Goal: Information Seeking & Learning: Check status

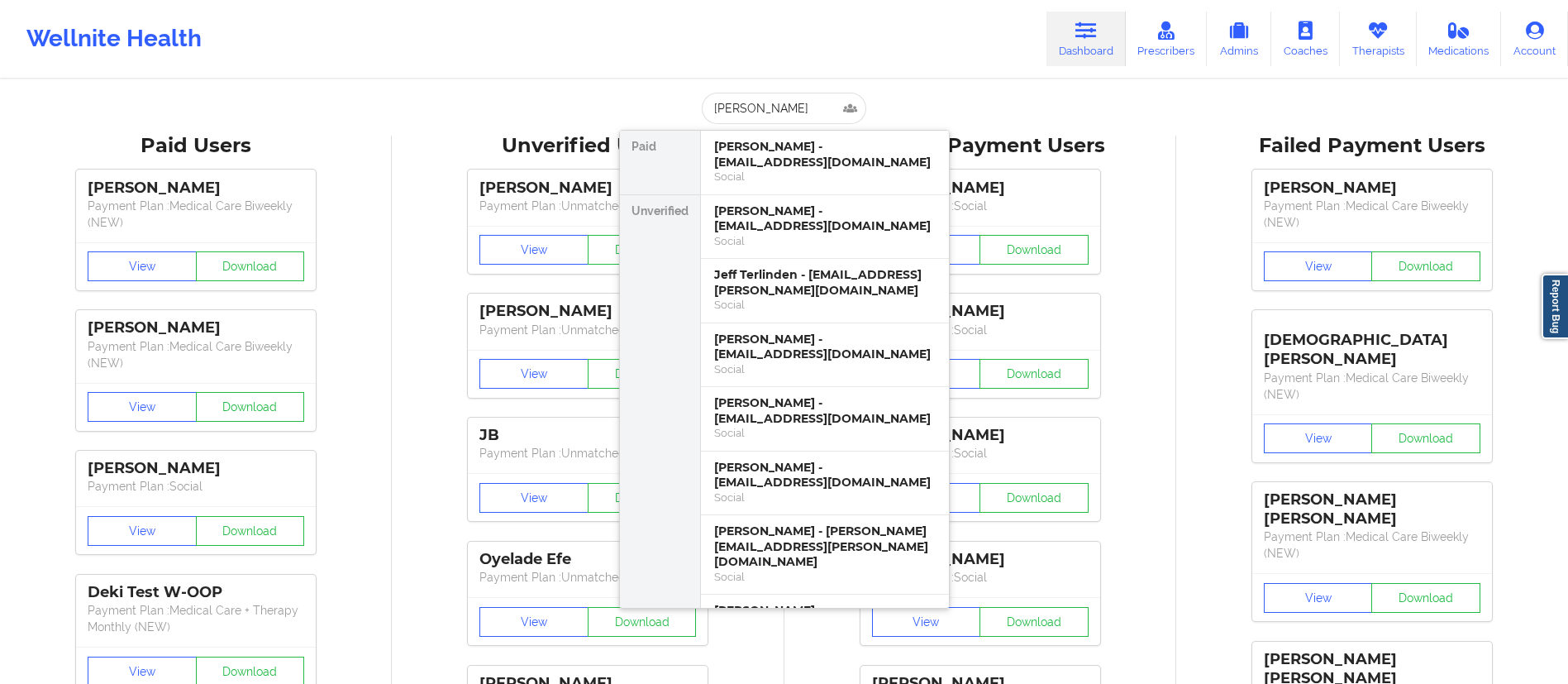
type input "quaned"
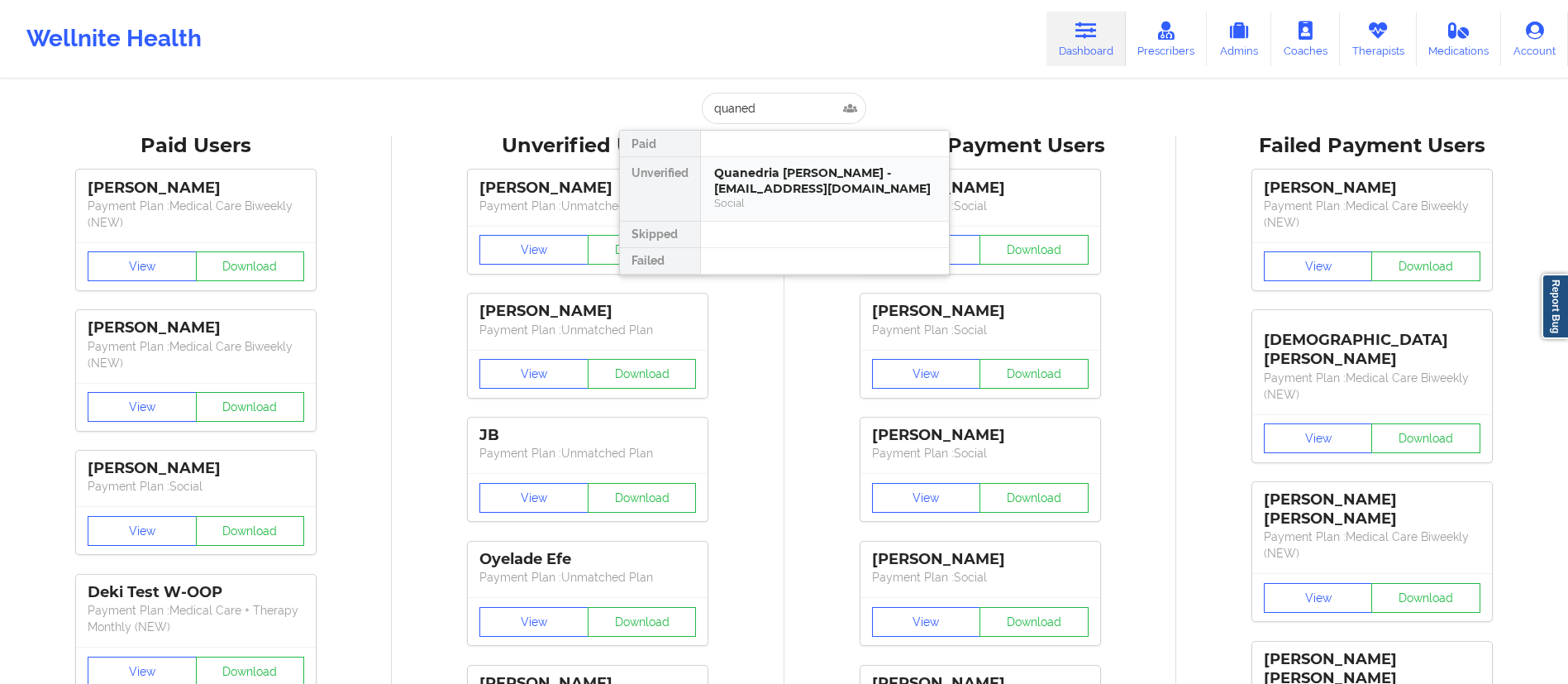
click at [751, 194] on div "Quanedria [PERSON_NAME] - [EMAIL_ADDRESS][DOMAIN_NAME]" at bounding box center [824, 180] width 222 height 31
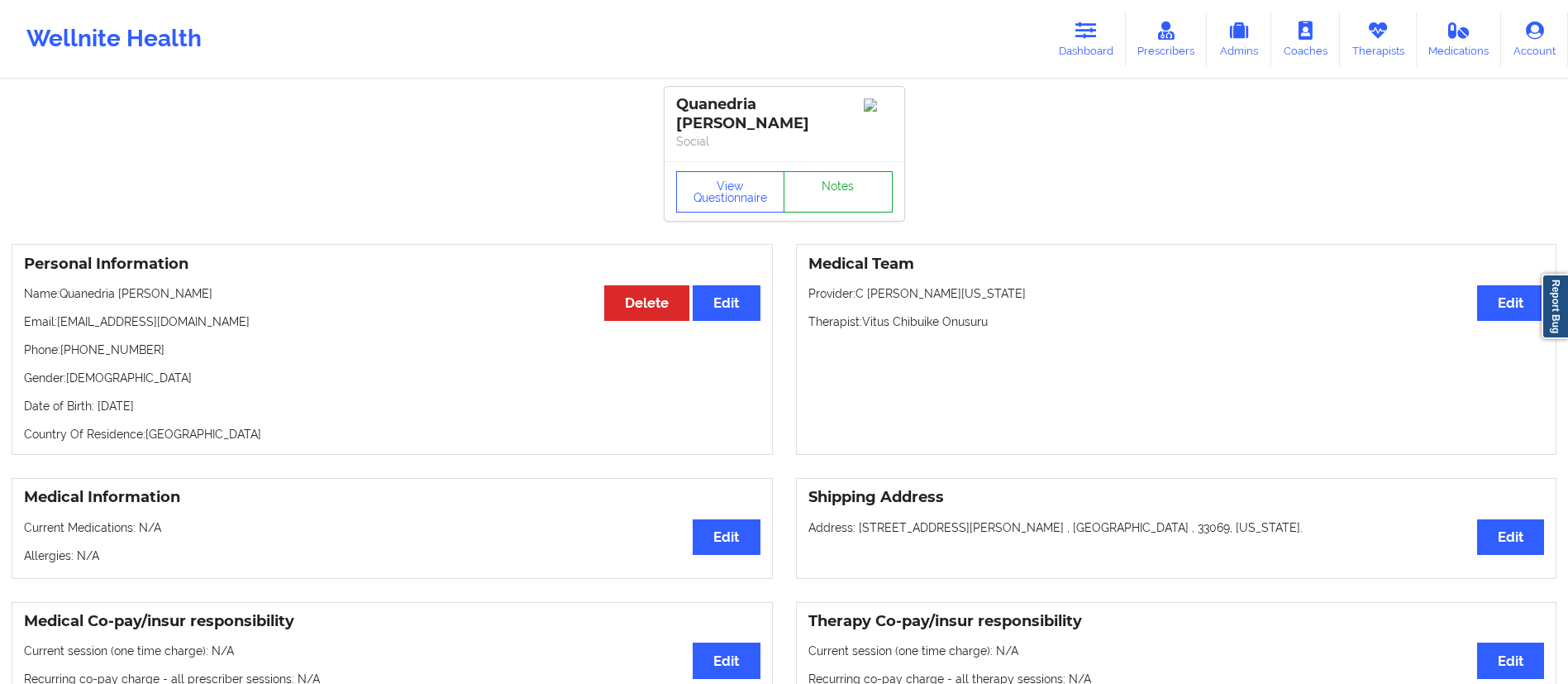
click at [836, 173] on link "Notes" at bounding box center [838, 192] width 110 height 42
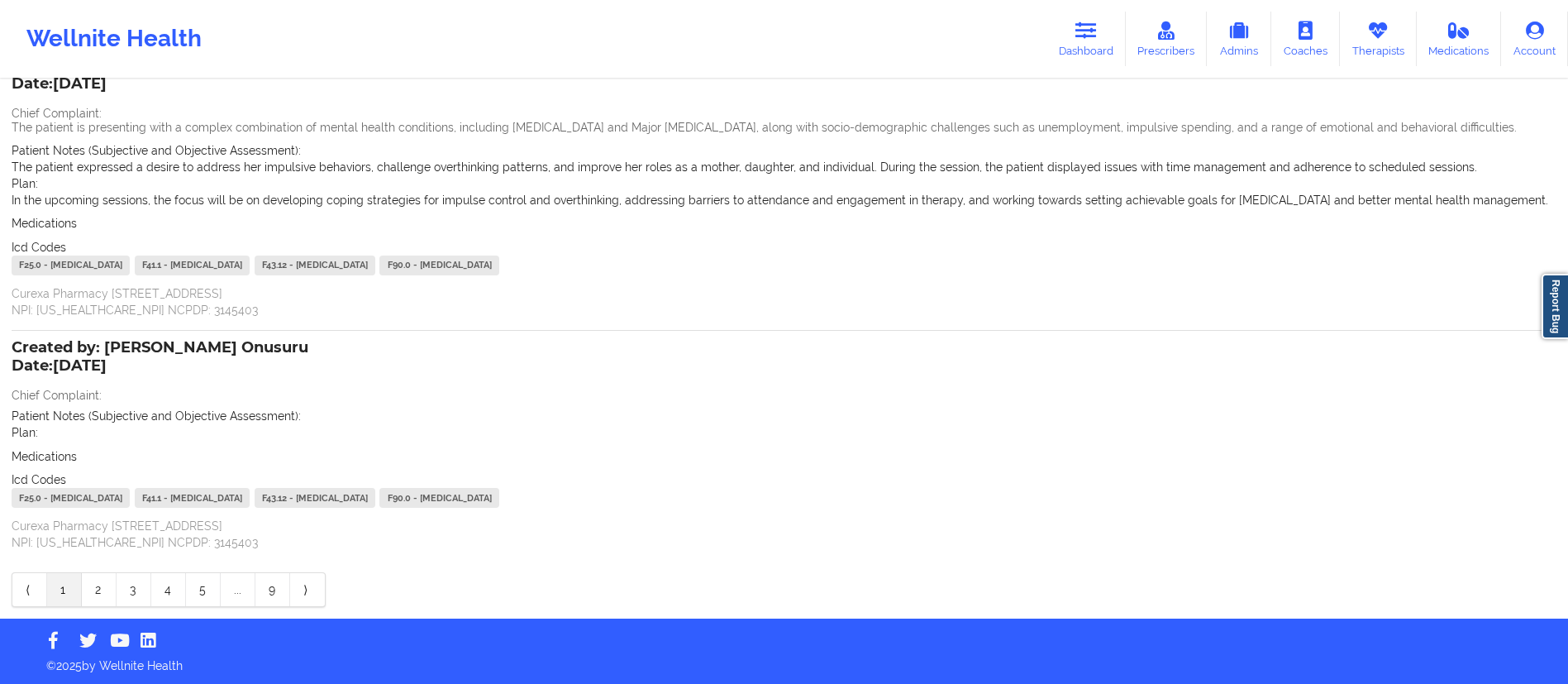
scroll to position [127, 0]
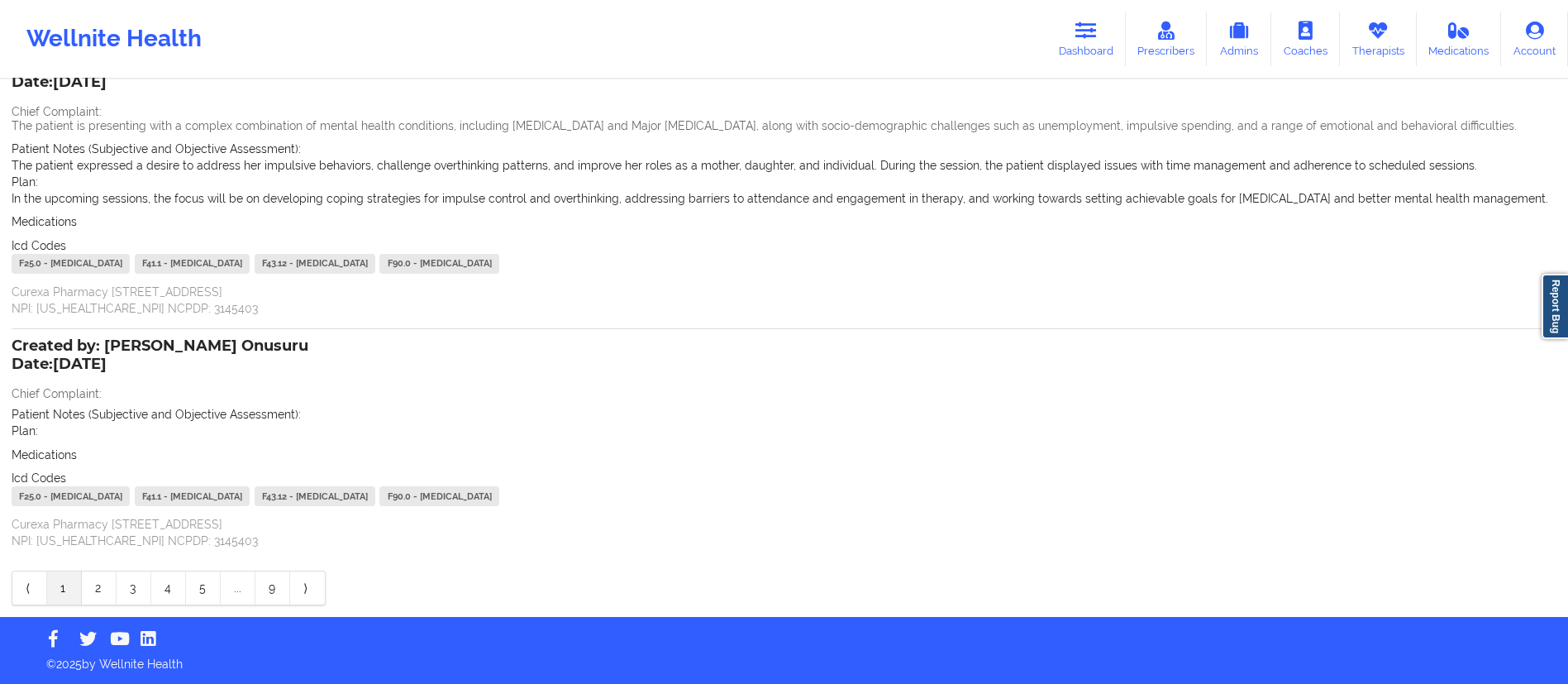
click at [106, 593] on link "2" at bounding box center [99, 587] width 35 height 33
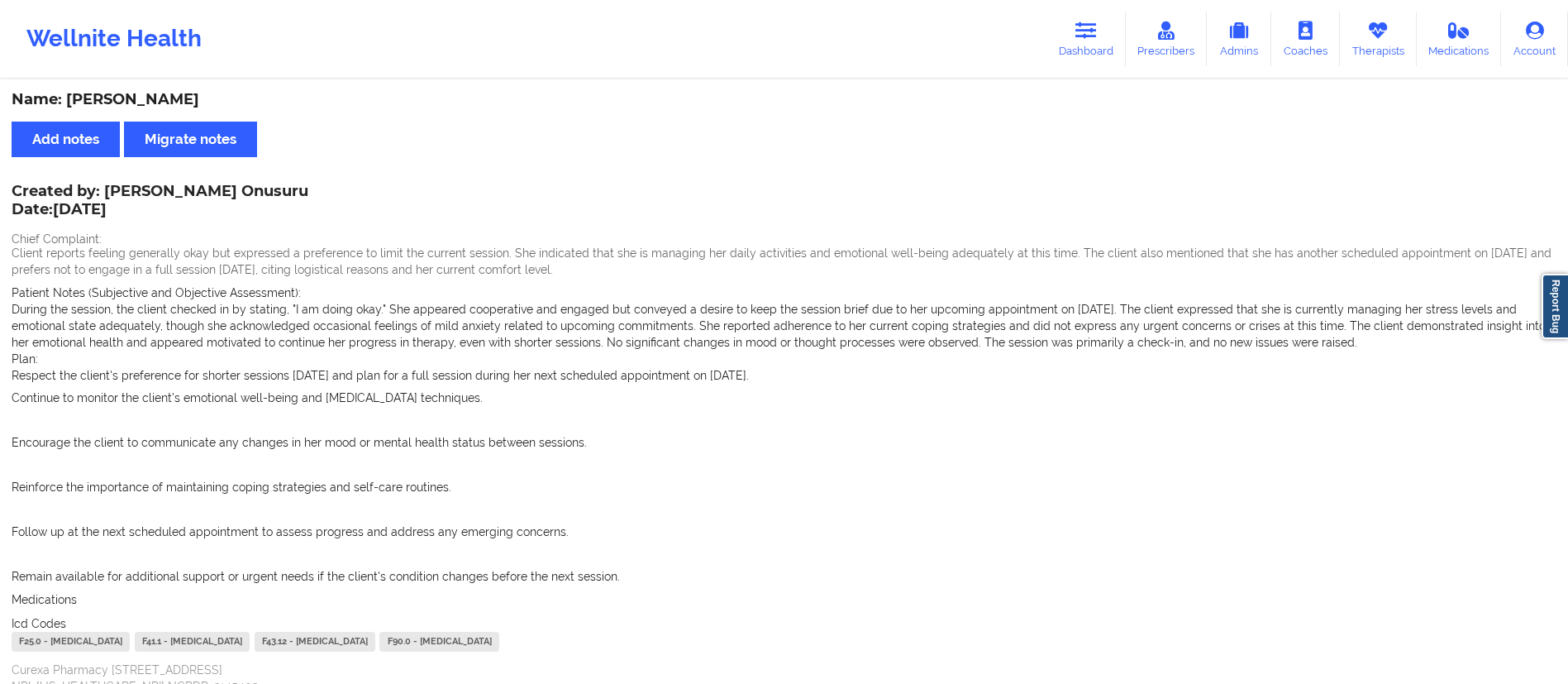
scroll to position [377, 0]
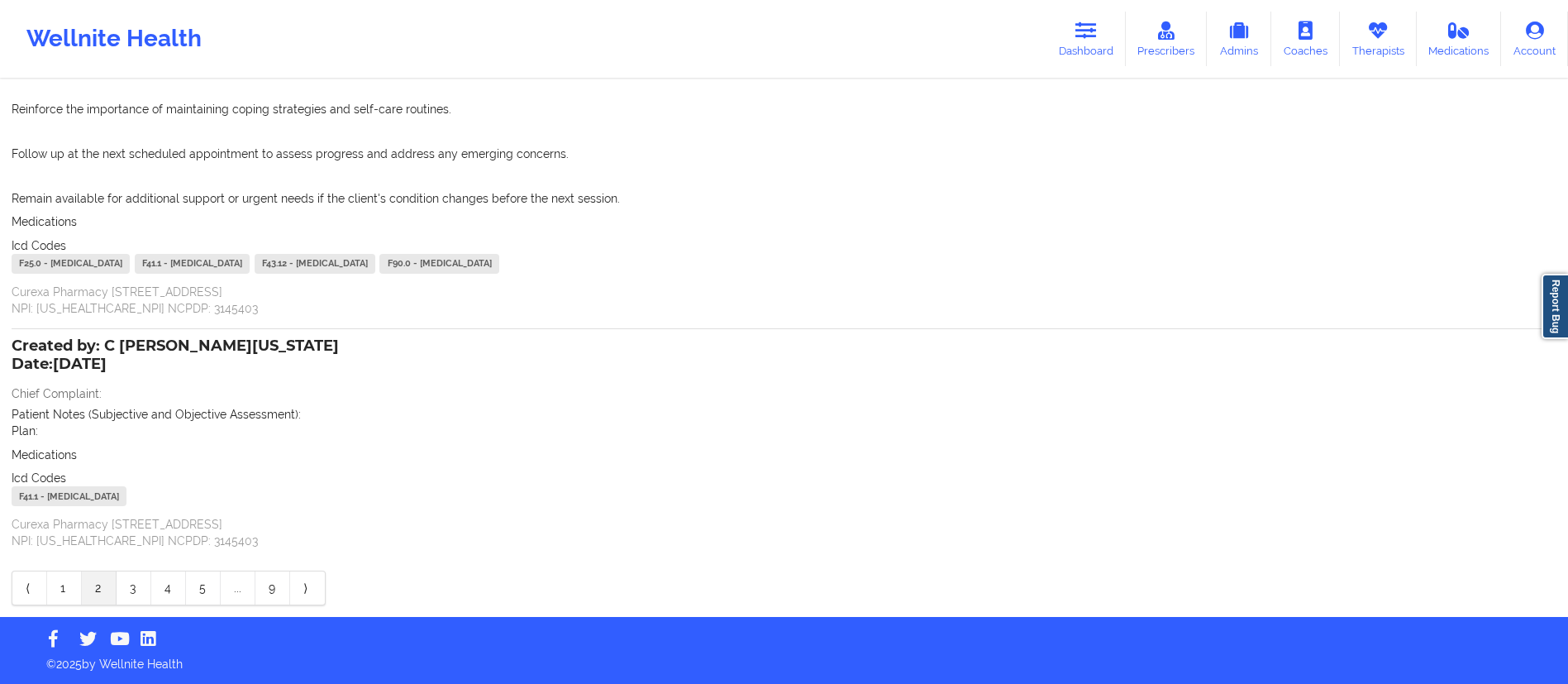
click at [168, 589] on link "4" at bounding box center [168, 587] width 35 height 33
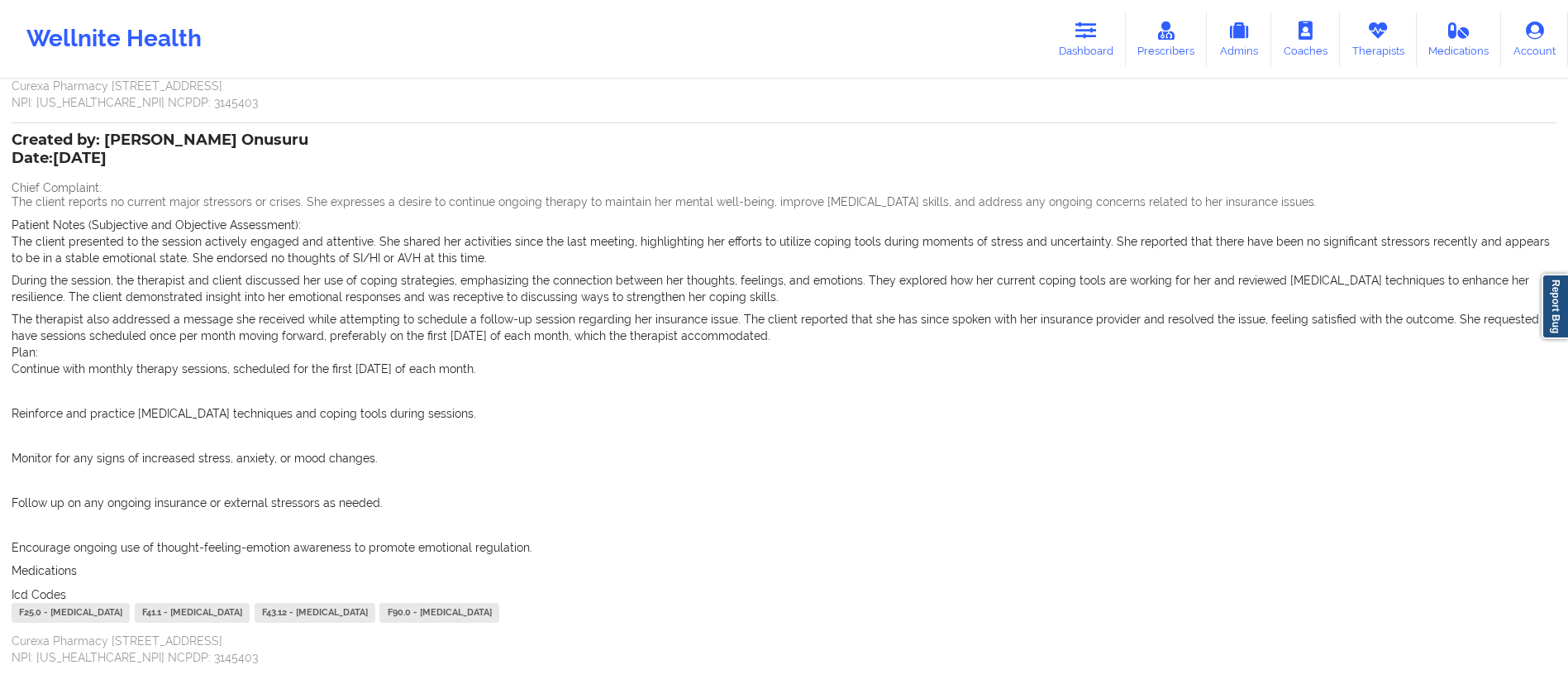
scroll to position [891, 0]
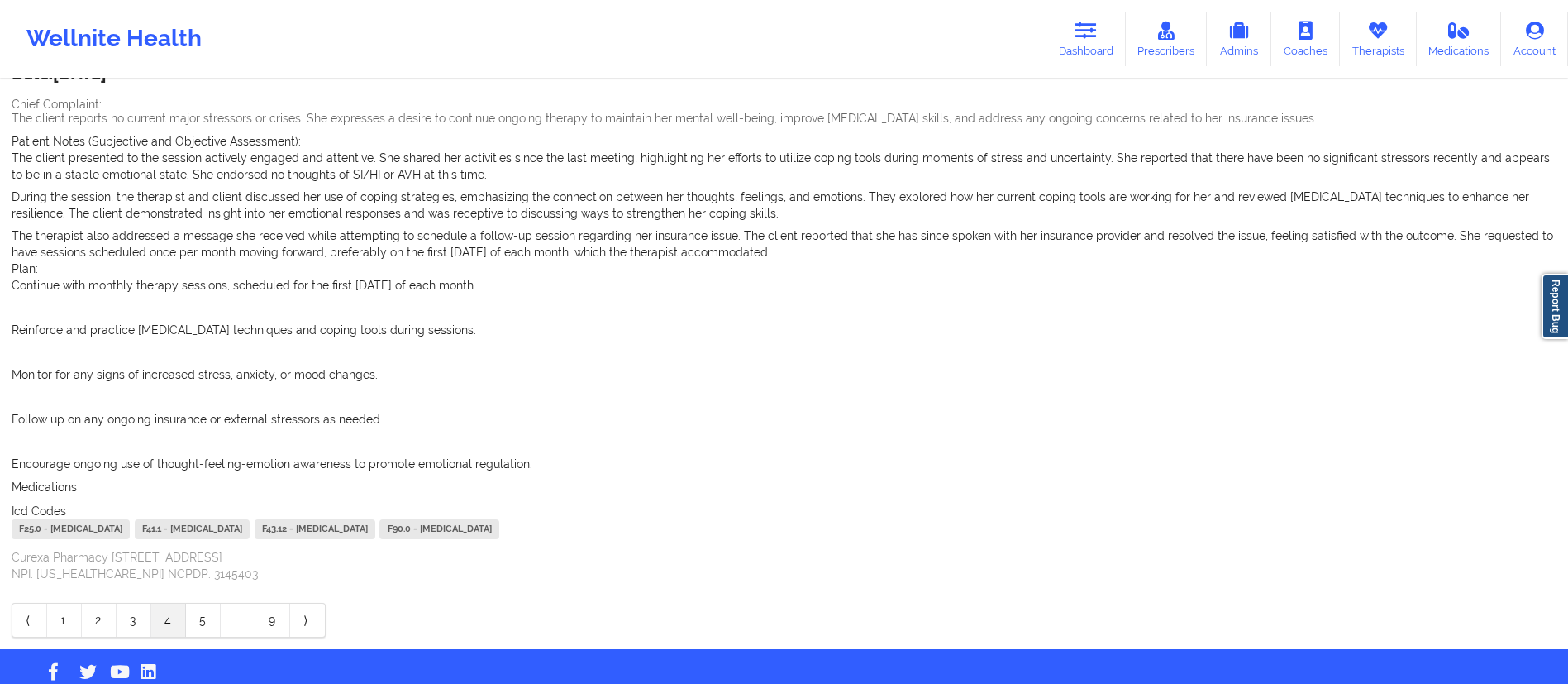
click at [211, 603] on link "5" at bounding box center [203, 619] width 35 height 33
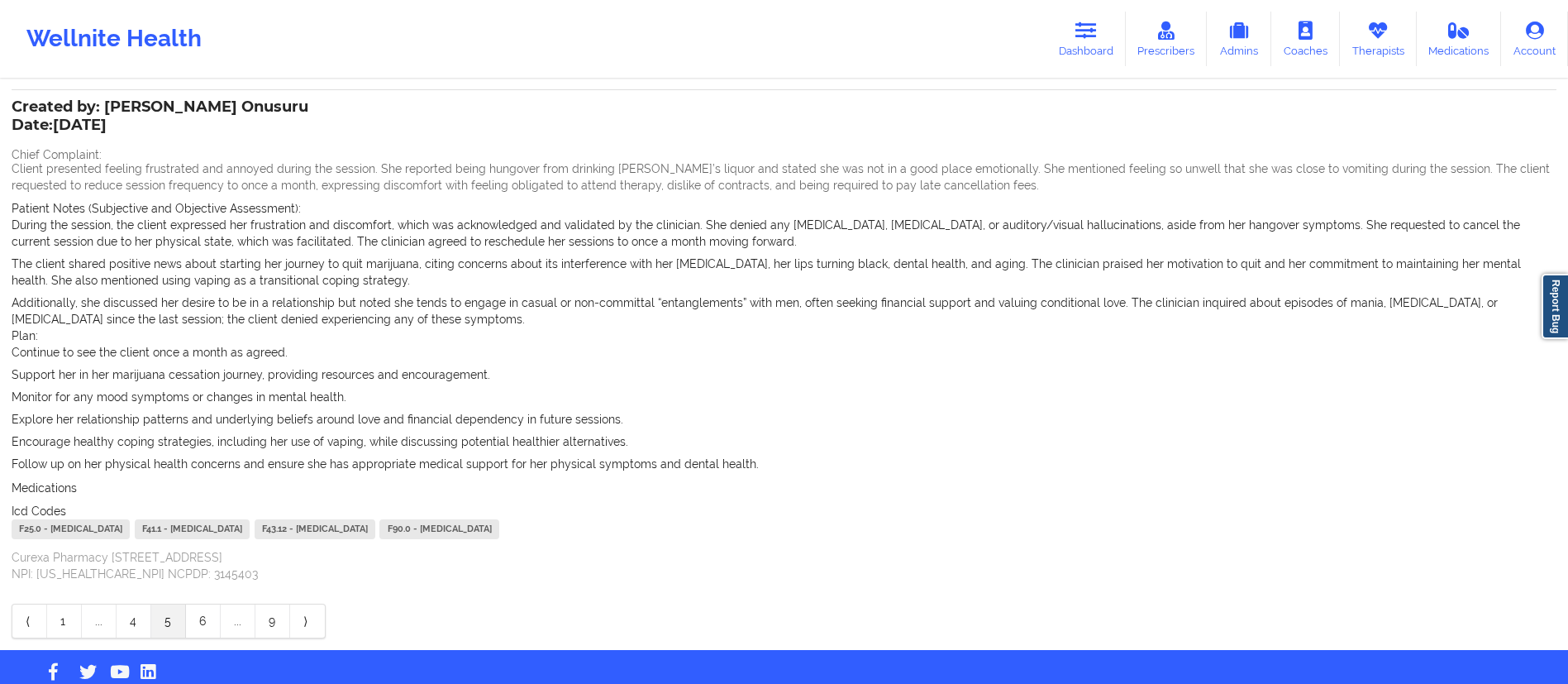
scroll to position [938, 0]
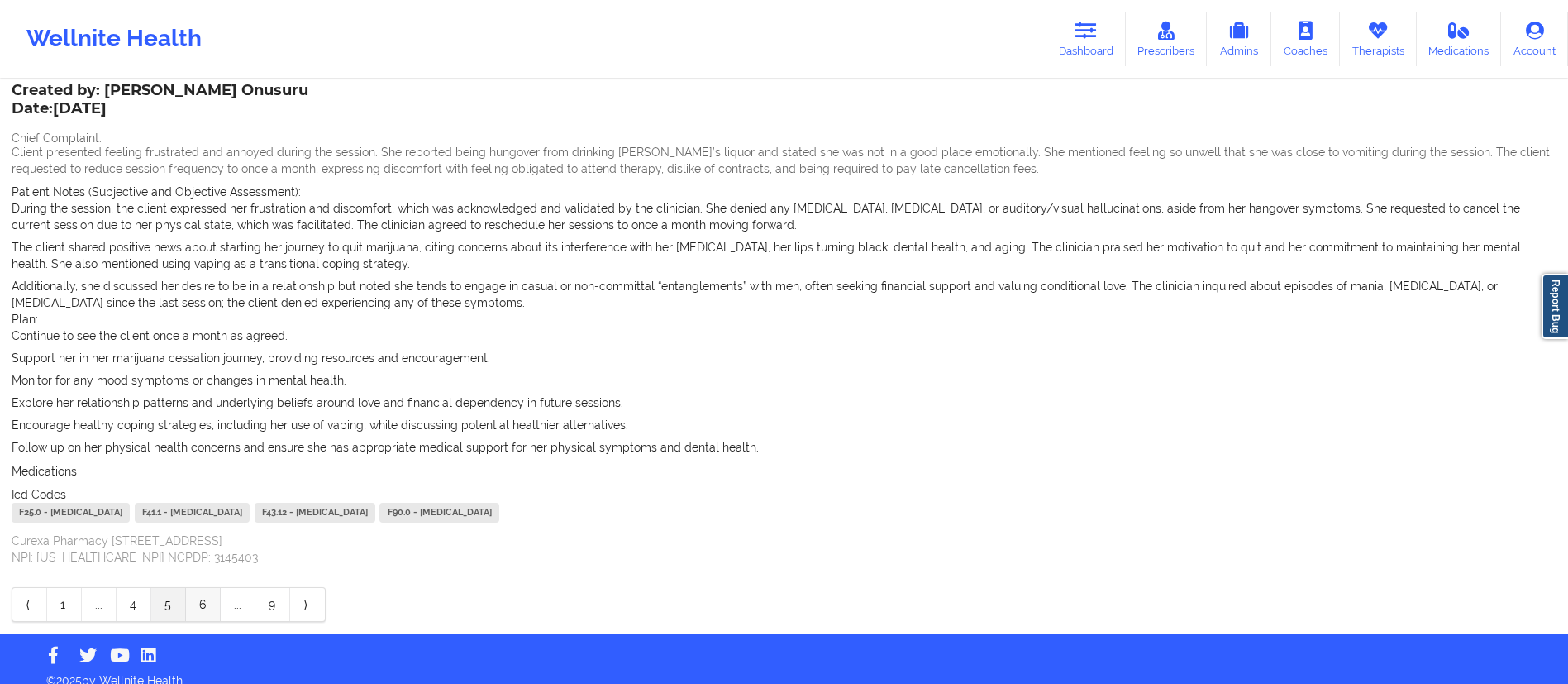
click at [199, 600] on link "6" at bounding box center [203, 603] width 35 height 33
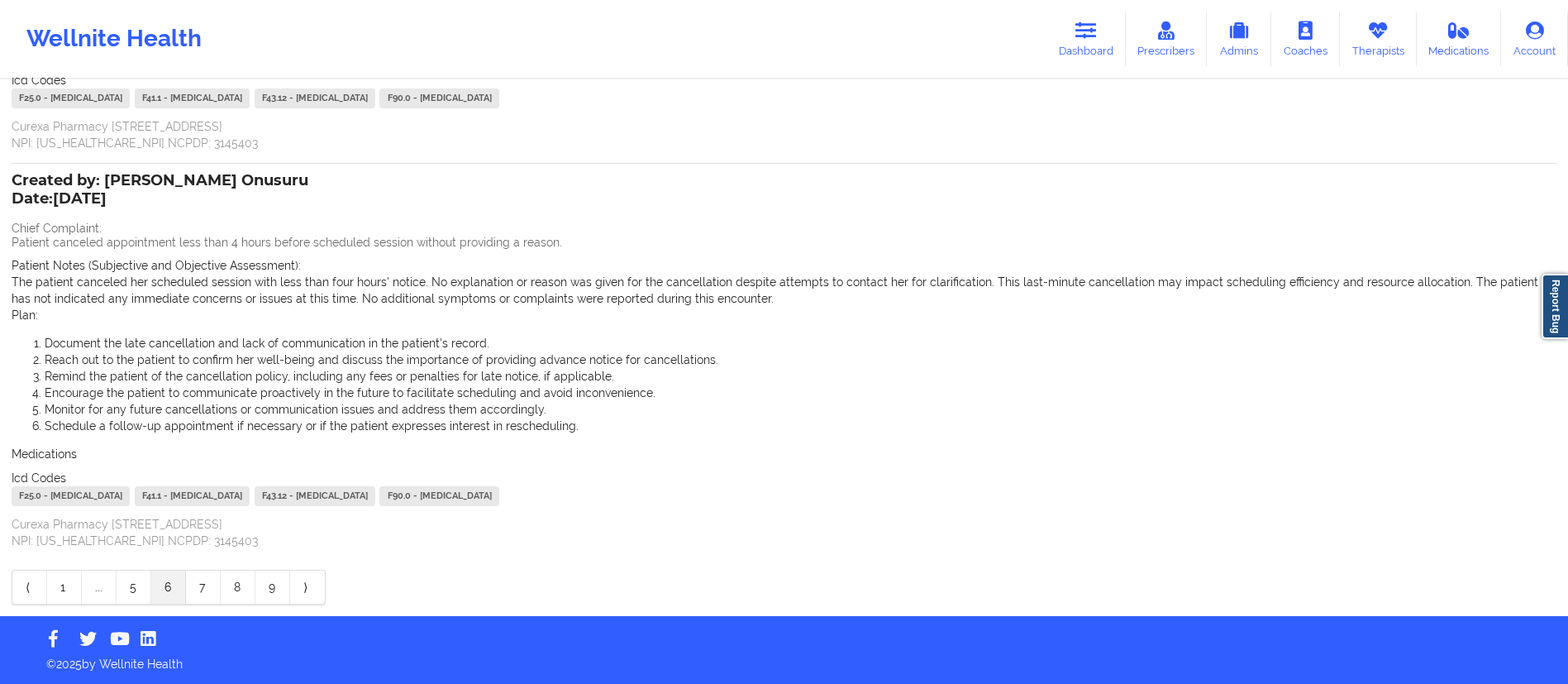
scroll to position [688, 0]
click at [234, 590] on link "8" at bounding box center [238, 586] width 35 height 33
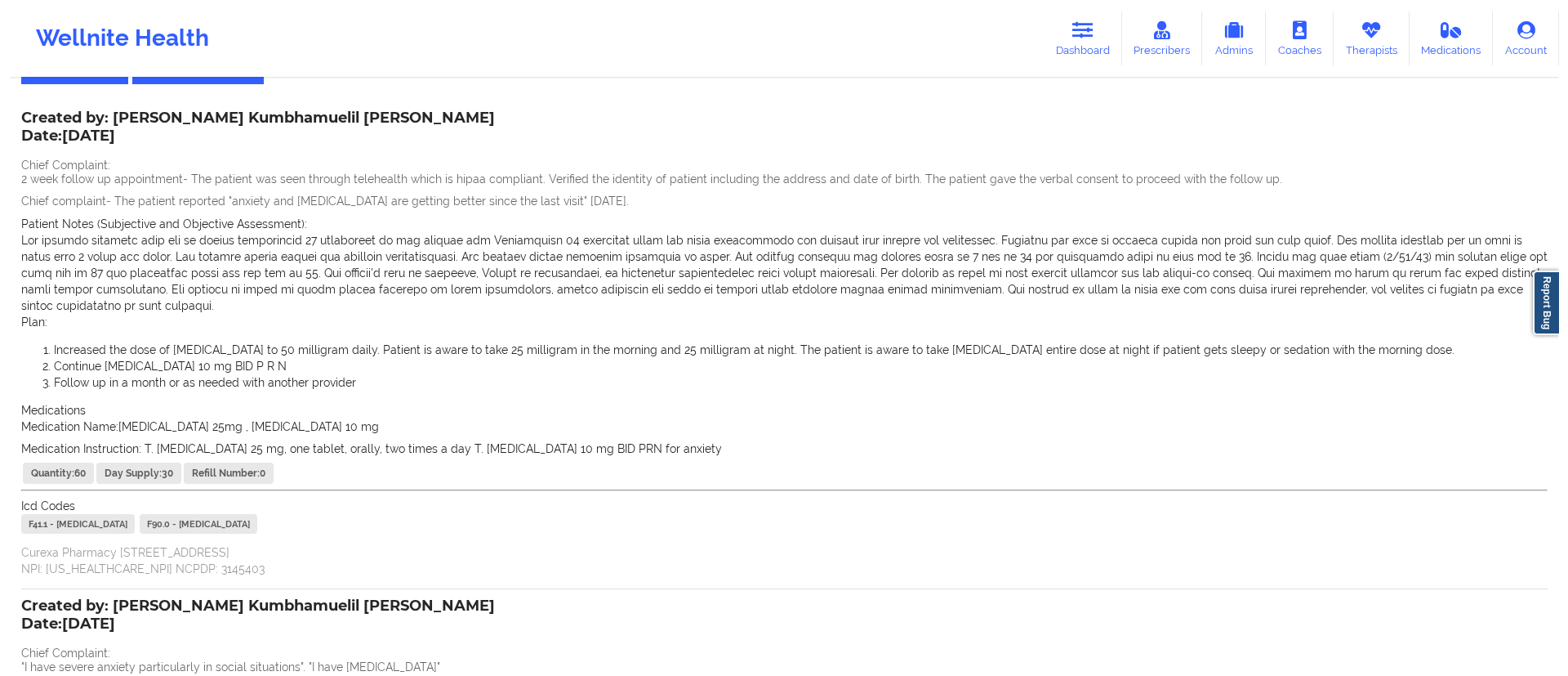
scroll to position [0, 0]
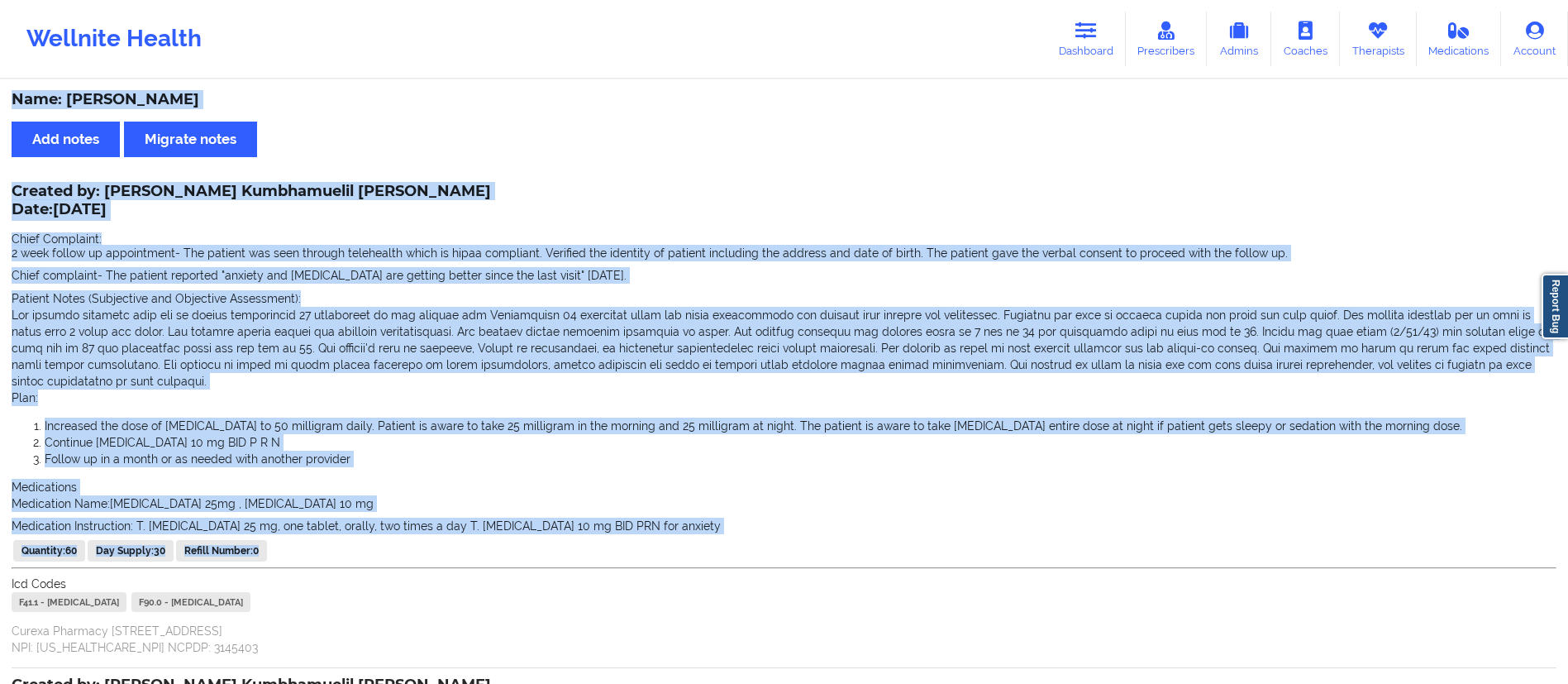
drag, startPoint x: 519, startPoint y: 250, endPoint x: 508, endPoint y: -26, distance: 276.2
click at [508, 0] on html "Wellnite Health Dashboard Prescribers Admins Coaches Therapists Medications Acc…" at bounding box center [784, 342] width 1568 height 684
drag, startPoint x: 1075, startPoint y: 40, endPoint x: 1063, endPoint y: 49, distance: 15.0
click at [1075, 40] on link "Dashboard" at bounding box center [1086, 39] width 80 height 55
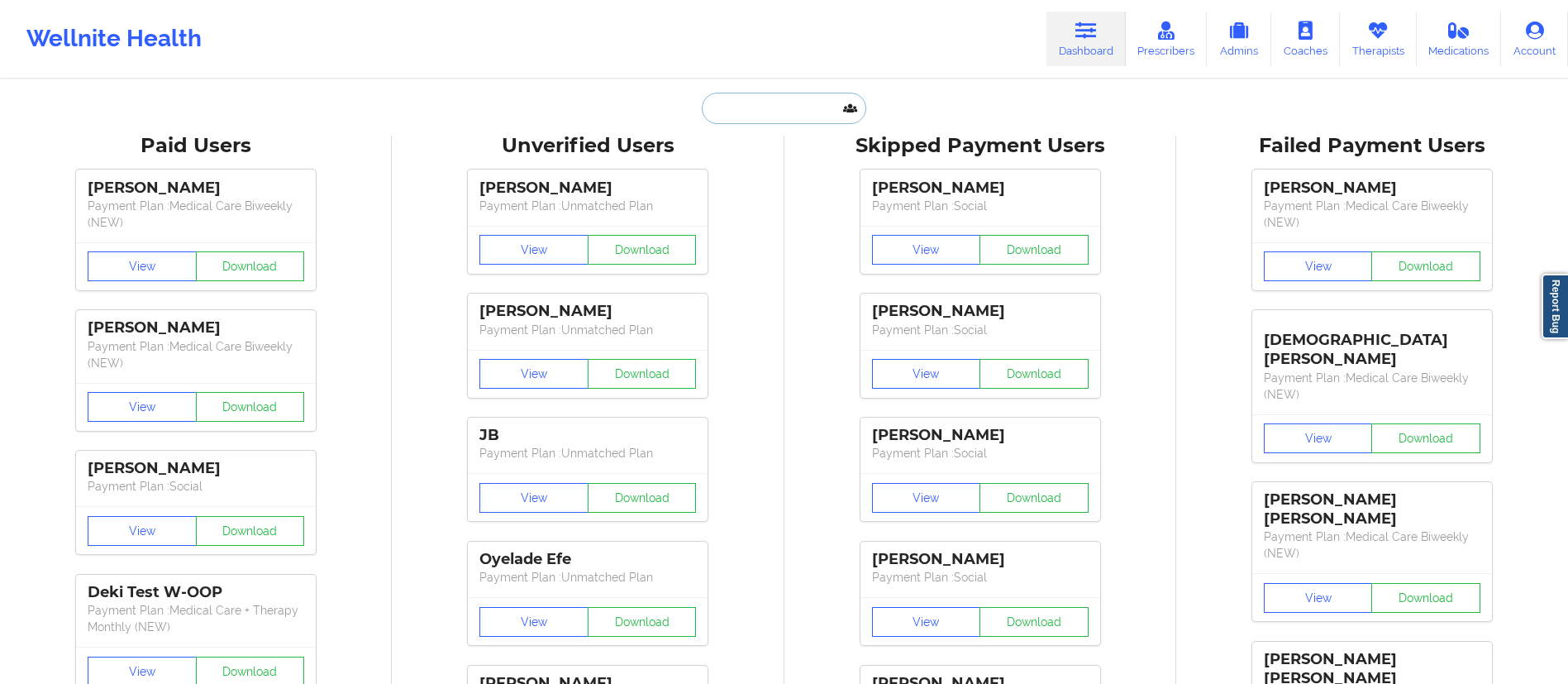
click at [750, 114] on input "text" at bounding box center [784, 109] width 163 height 32
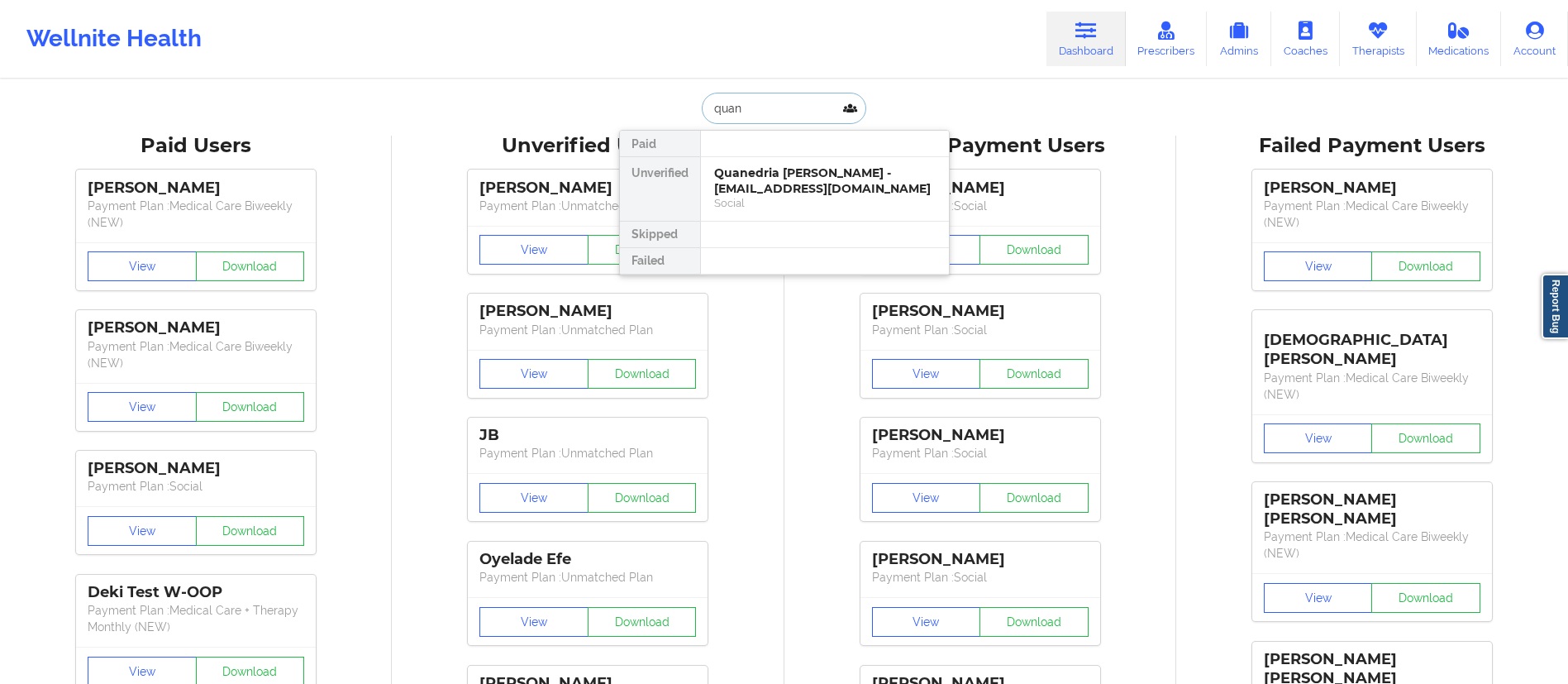
type input "[PERSON_NAME]"
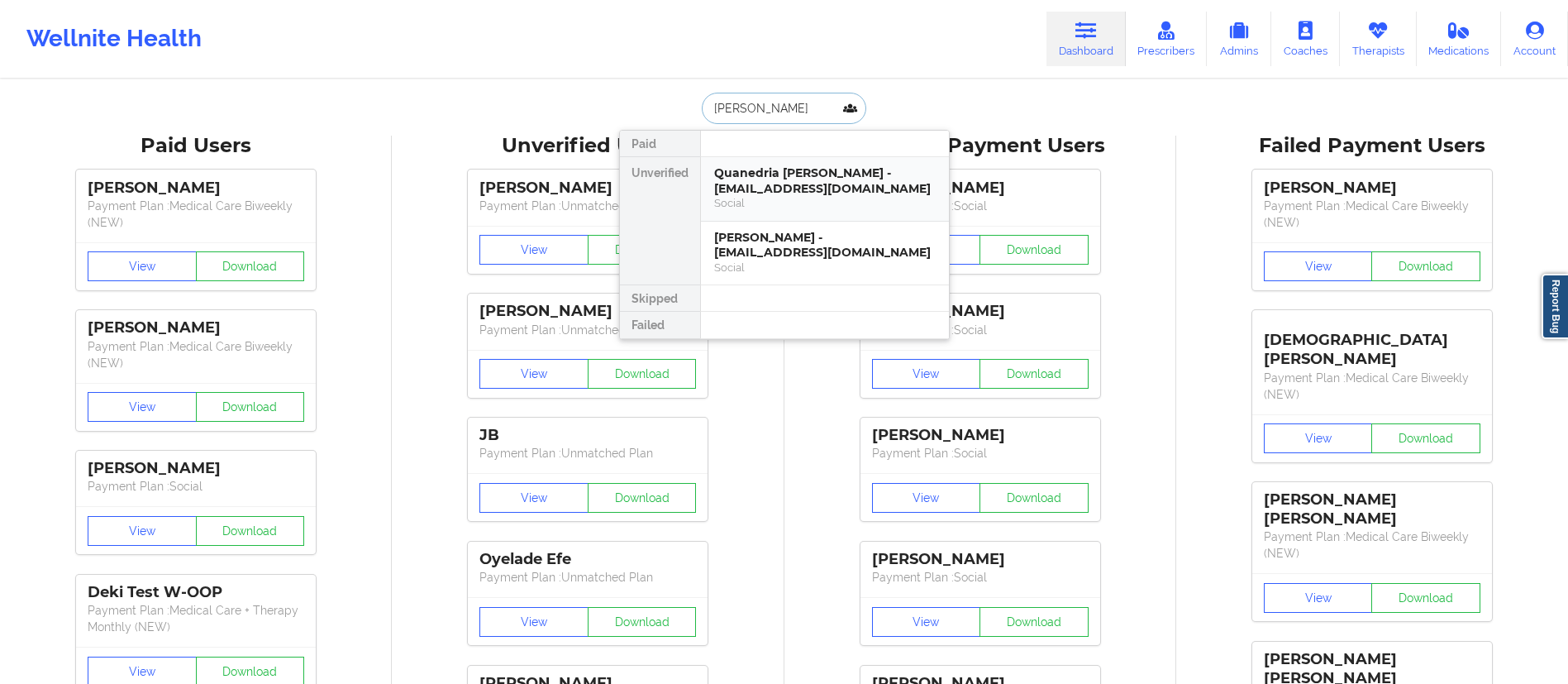
click at [795, 191] on div "Quanedria [PERSON_NAME] - [EMAIL_ADDRESS][DOMAIN_NAME]" at bounding box center [824, 180] width 222 height 31
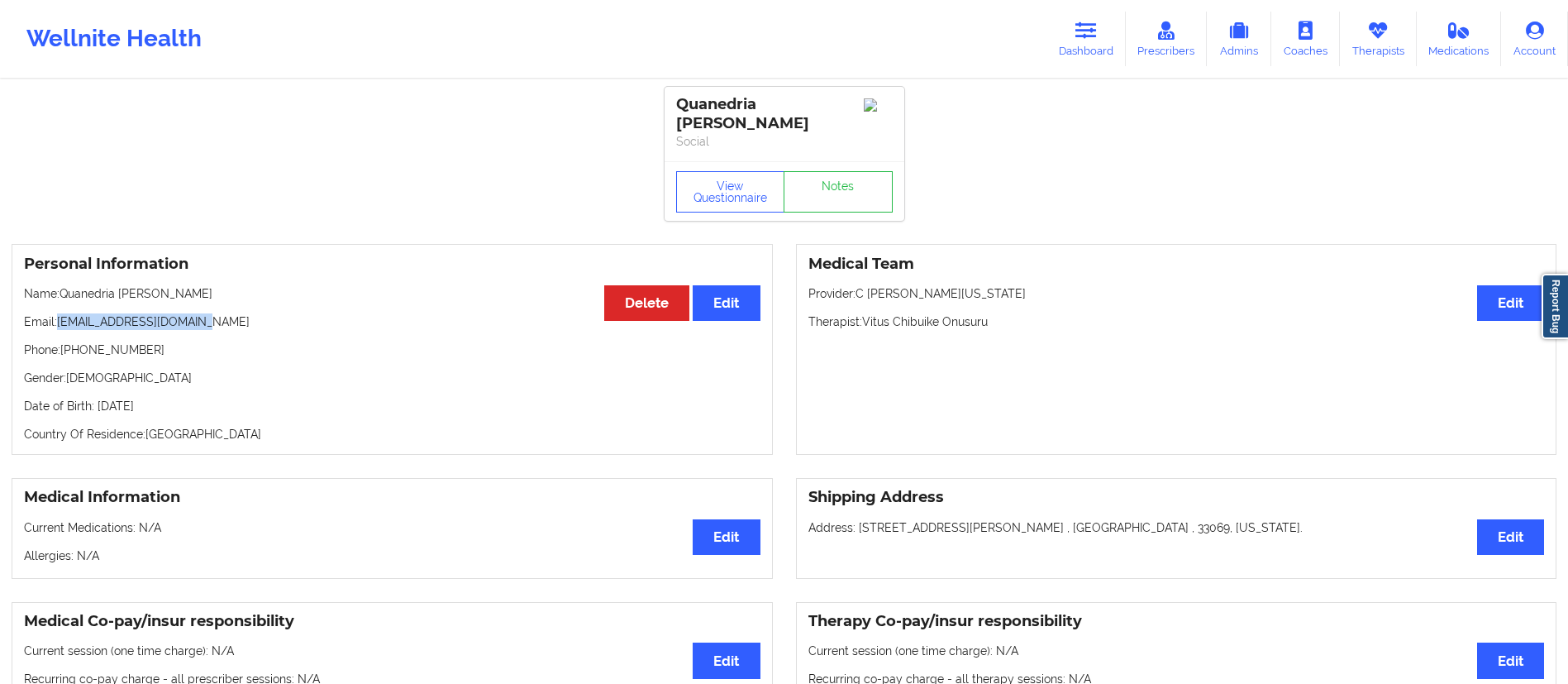
drag, startPoint x: 57, startPoint y: 310, endPoint x: 285, endPoint y: 303, distance: 228.1
click at [285, 314] on p "Email: [EMAIL_ADDRESS][DOMAIN_NAME]" at bounding box center [392, 322] width 737 height 17
drag, startPoint x: 179, startPoint y: 336, endPoint x: 158, endPoint y: 338, distance: 21.1
click at [172, 342] on p "Phone: [PHONE_NUMBER]" at bounding box center [392, 349] width 737 height 17
drag, startPoint x: 72, startPoint y: 277, endPoint x: 244, endPoint y: 280, distance: 172.0
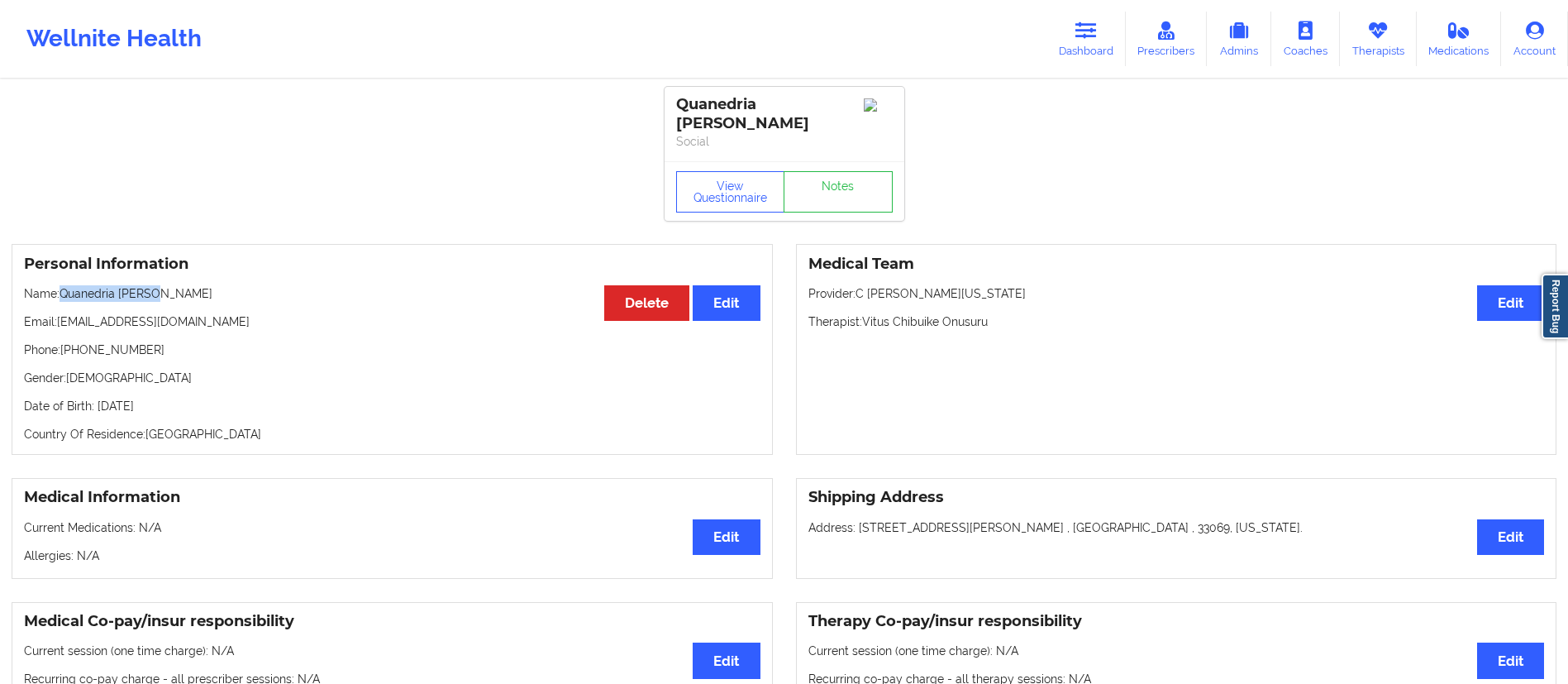
click at [244, 285] on p "Name: [PERSON_NAME]" at bounding box center [392, 293] width 737 height 17
copy p "Quanedria [PERSON_NAME]"
click at [689, 191] on button "View Questionnaire" at bounding box center [731, 192] width 110 height 42
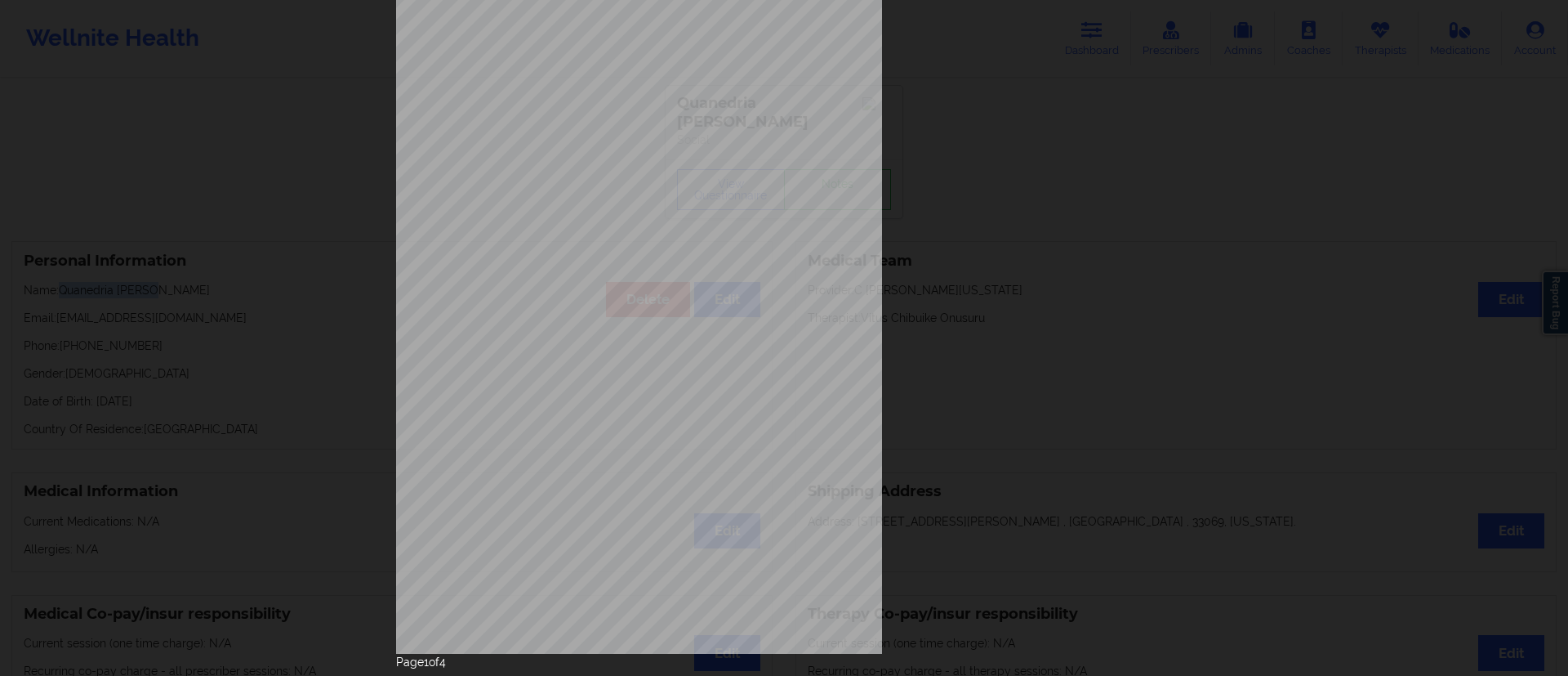
scroll to position [103, 0]
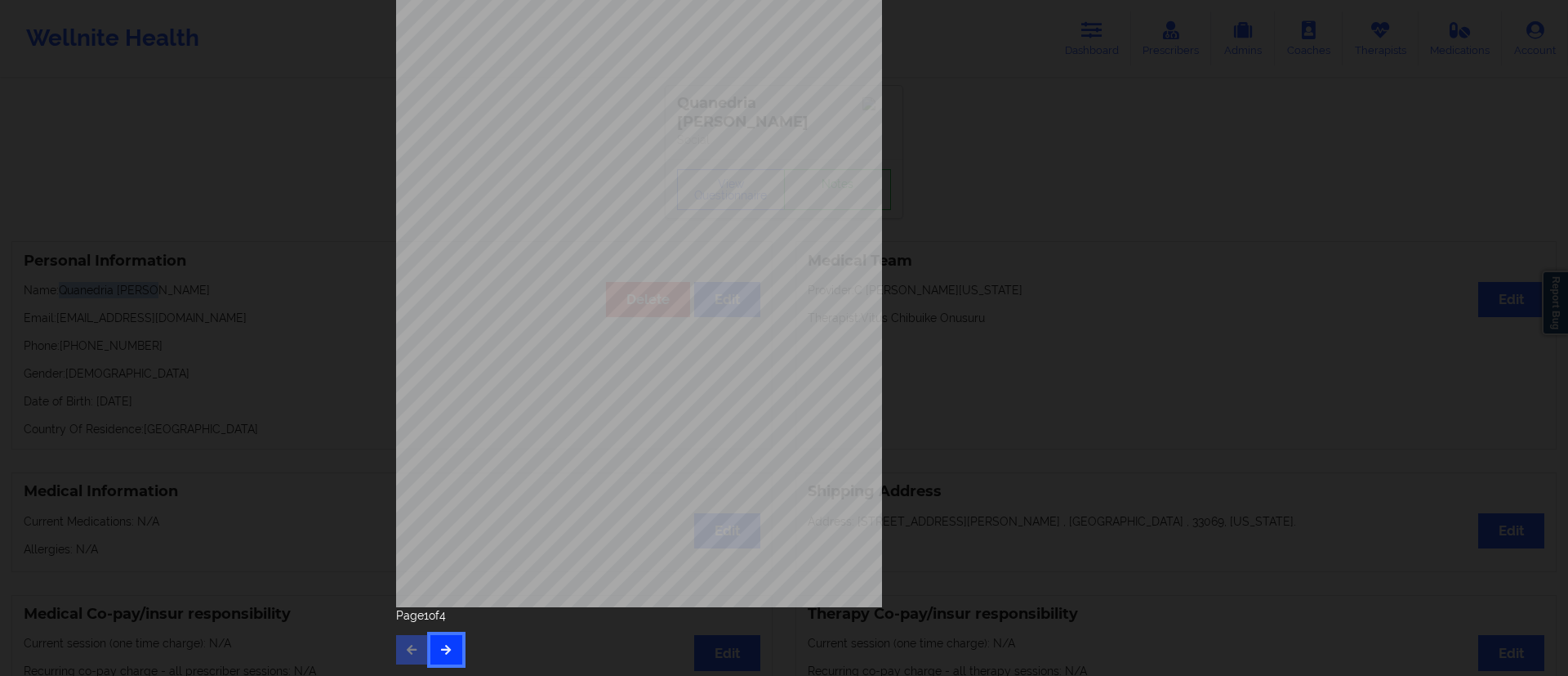
click at [455, 645] on button "button" at bounding box center [447, 649] width 31 height 30
click at [452, 651] on button "button" at bounding box center [447, 649] width 31 height 30
click at [434, 649] on button "button" at bounding box center [447, 649] width 31 height 30
click at [436, 648] on div "Page 4 of 4" at bounding box center [784, 636] width 776 height 57
click at [405, 647] on icon "button" at bounding box center [412, 648] width 14 height 10
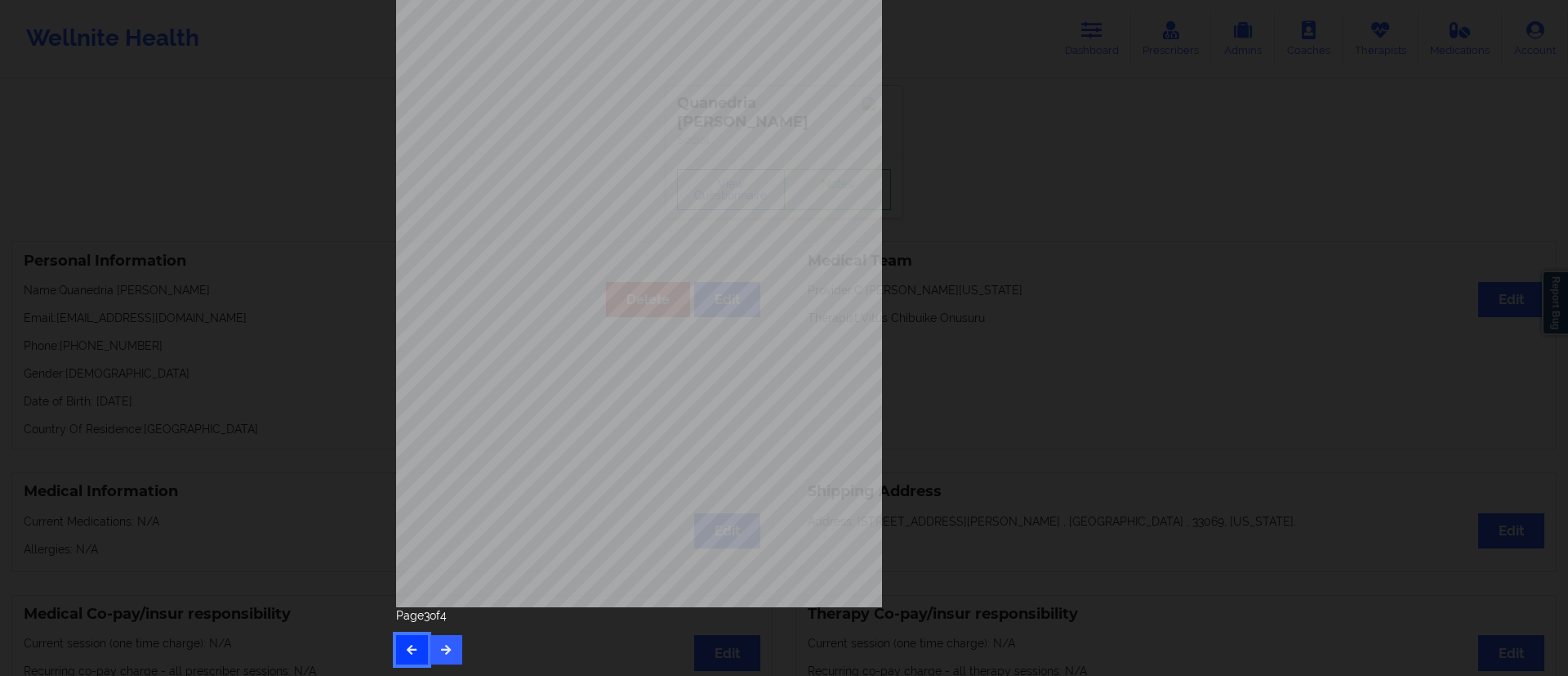
click at [413, 647] on icon "button" at bounding box center [412, 648] width 14 height 10
click at [445, 651] on icon "button" at bounding box center [447, 648] width 14 height 10
click at [445, 648] on icon "button" at bounding box center [447, 648] width 14 height 10
click at [415, 647] on button "button" at bounding box center [412, 649] width 31 height 30
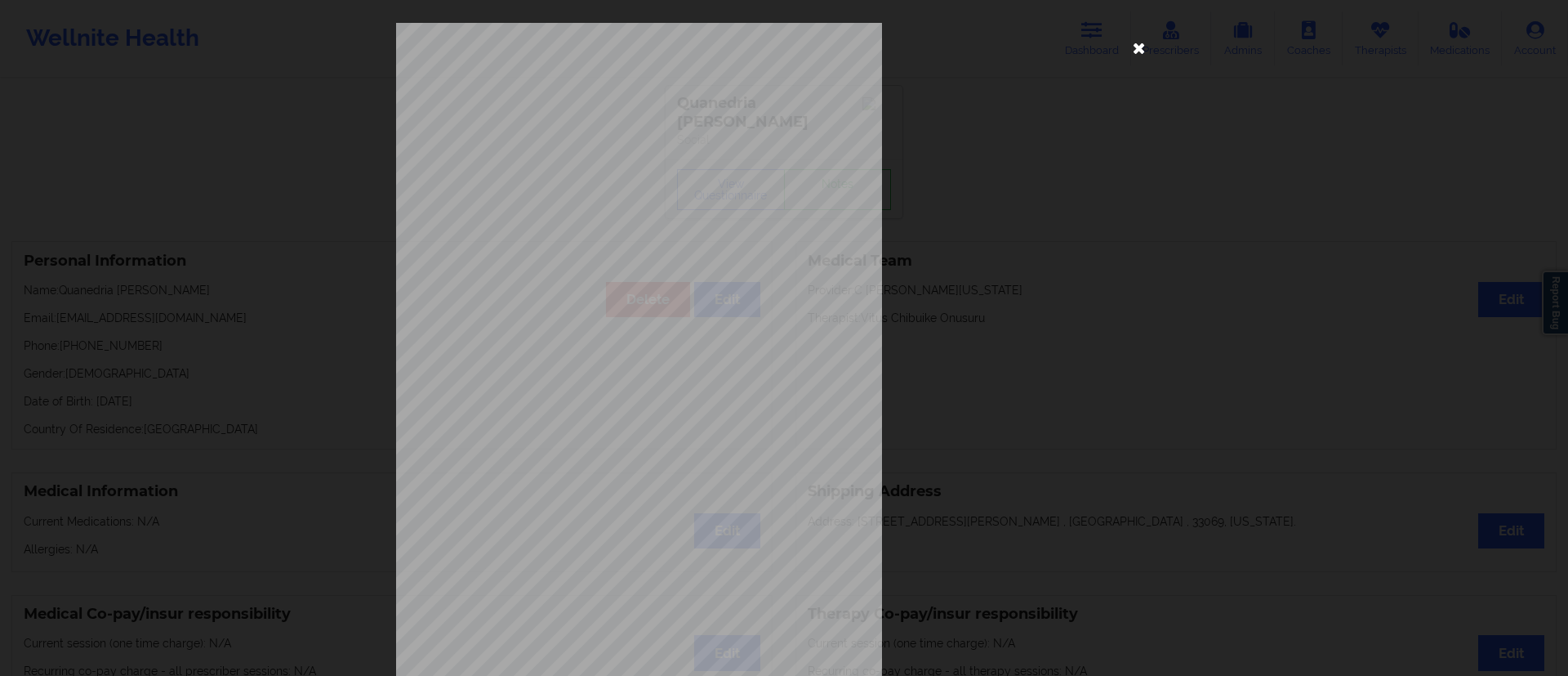
click at [1132, 48] on icon at bounding box center [1139, 47] width 27 height 27
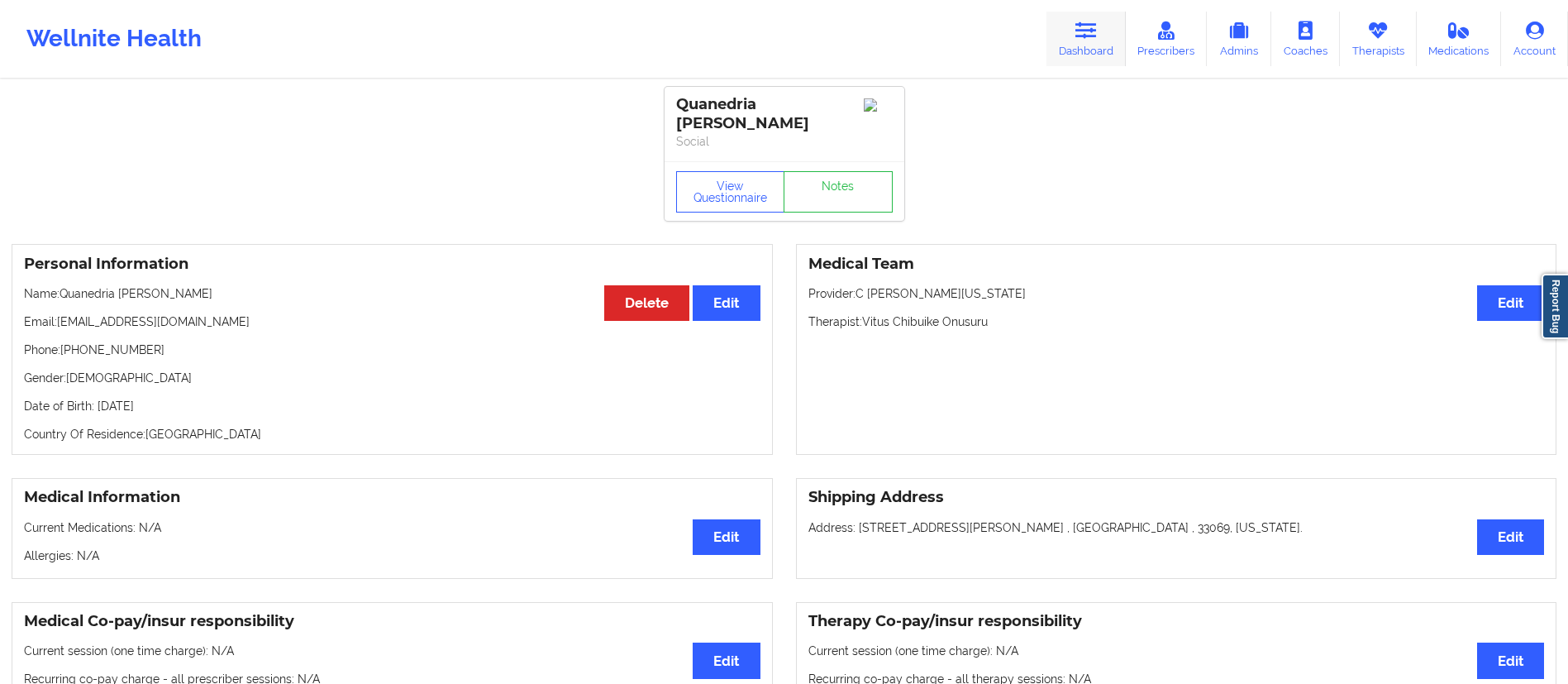
click at [1071, 51] on link "Dashboard" at bounding box center [1086, 39] width 80 height 55
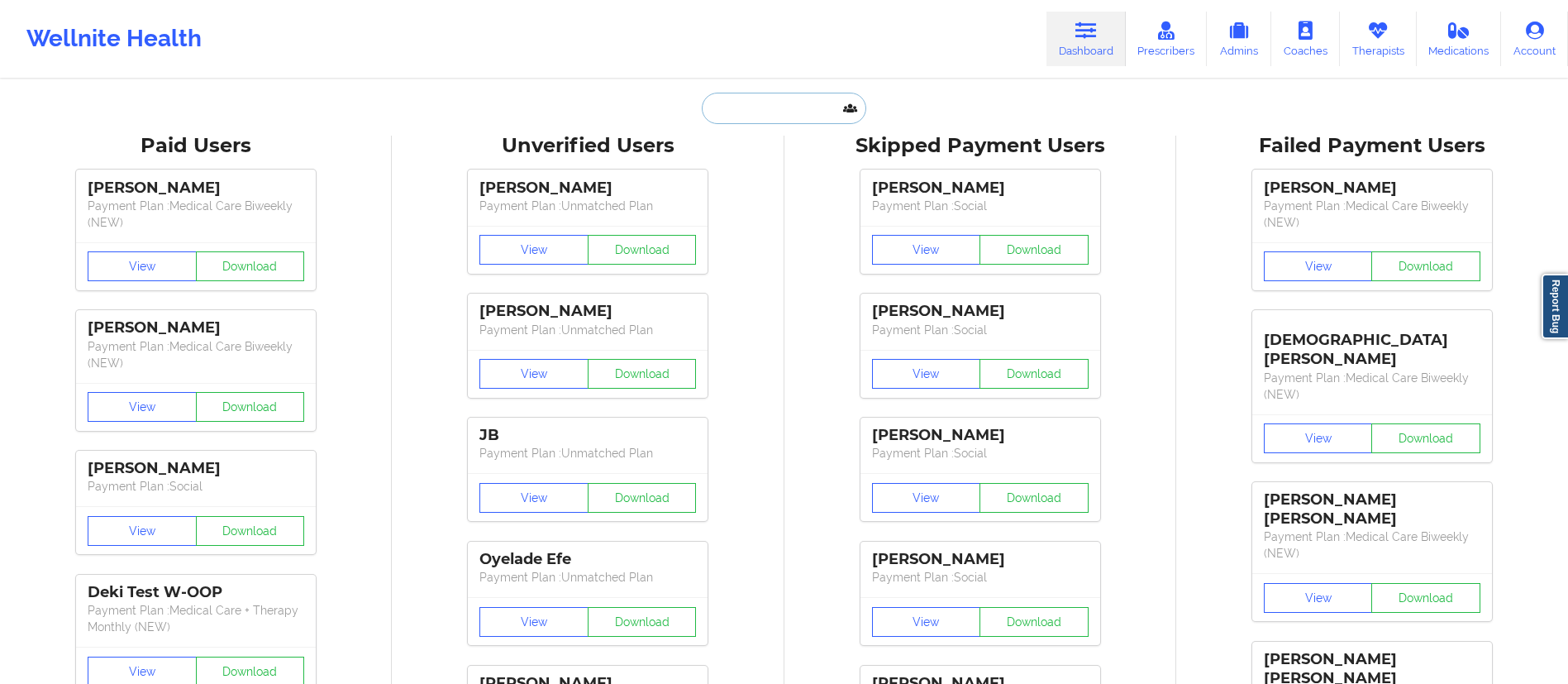
click at [754, 111] on input "text" at bounding box center [784, 109] width 163 height 32
paste input "Bradford"
type input "Bradford"
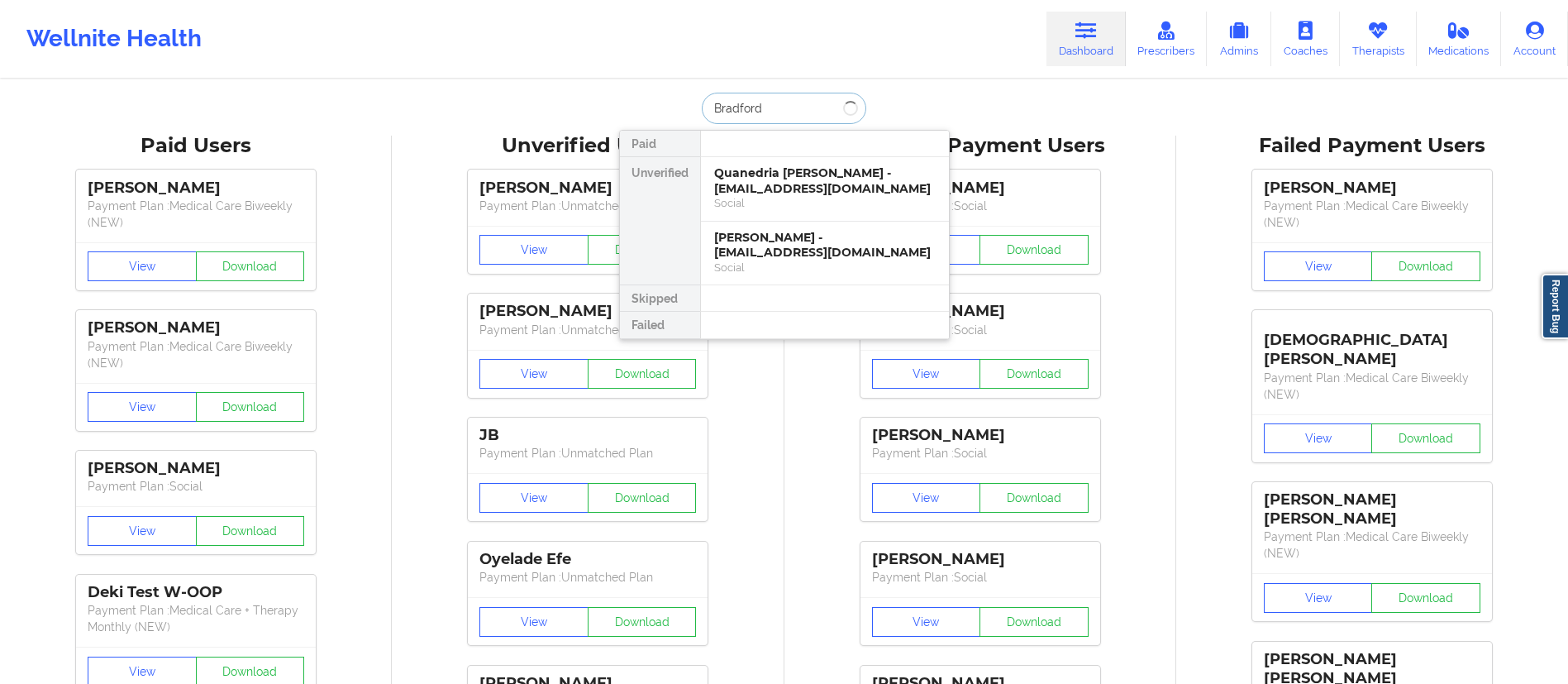
click at [714, 105] on input "Bradford" at bounding box center [784, 109] width 163 height 32
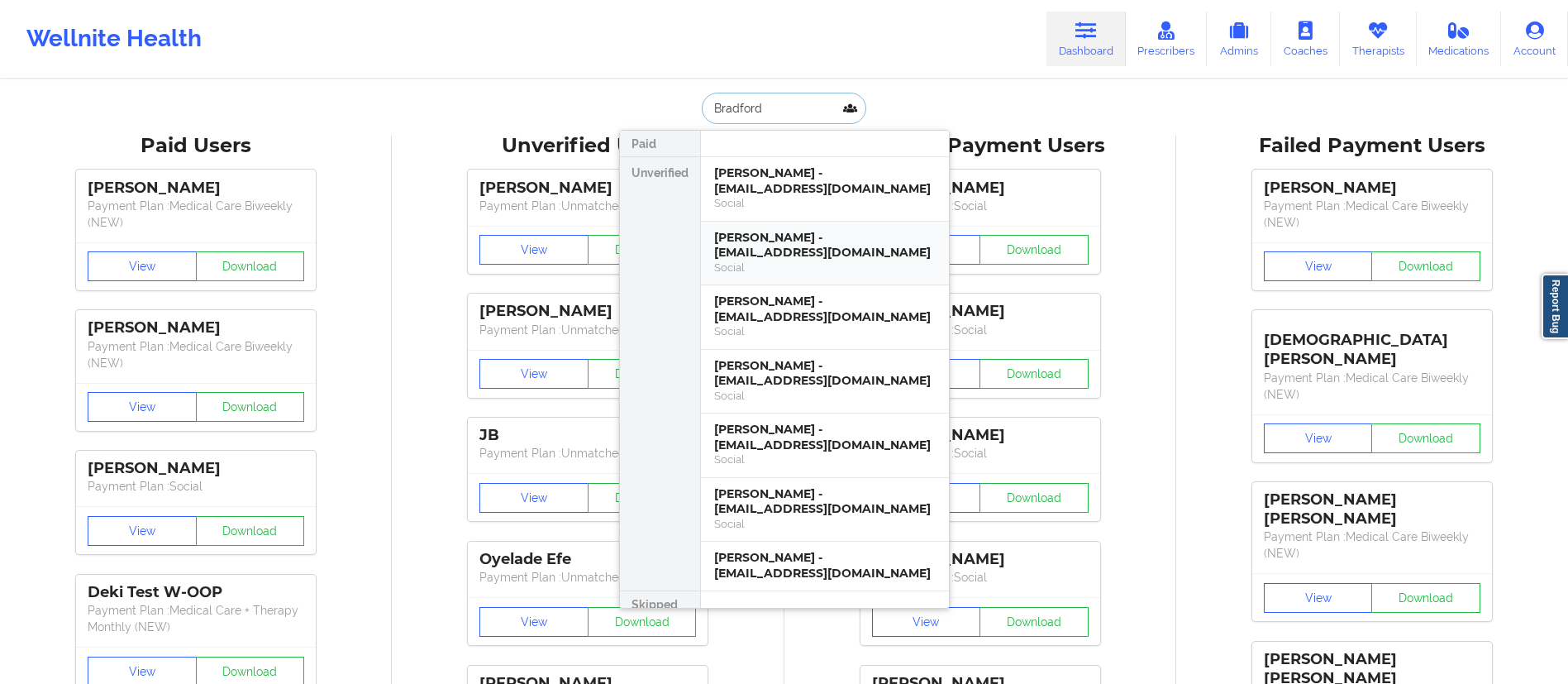
click at [789, 252] on div "[PERSON_NAME] - [EMAIL_ADDRESS][DOMAIN_NAME]" at bounding box center [824, 245] width 222 height 31
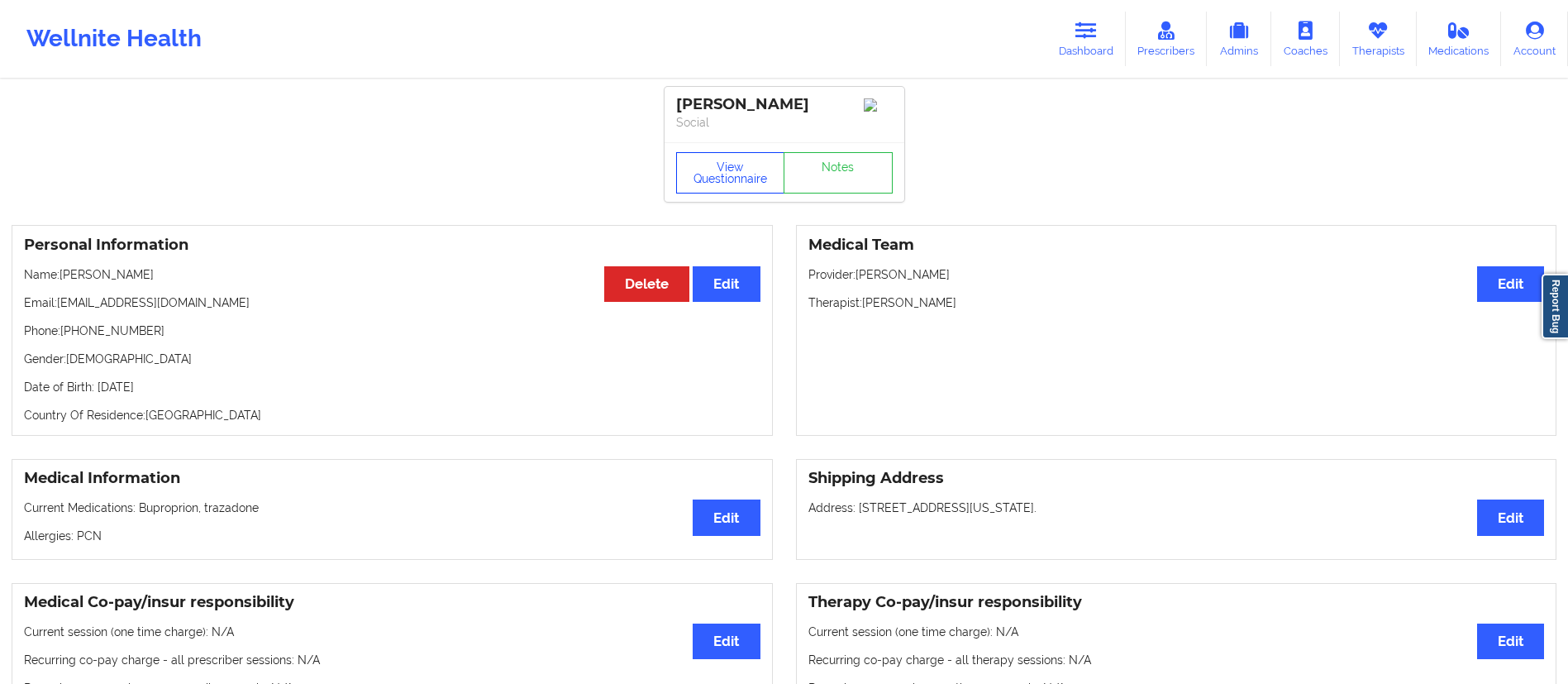
click at [737, 174] on button "View Questionnaire" at bounding box center [731, 173] width 110 height 42
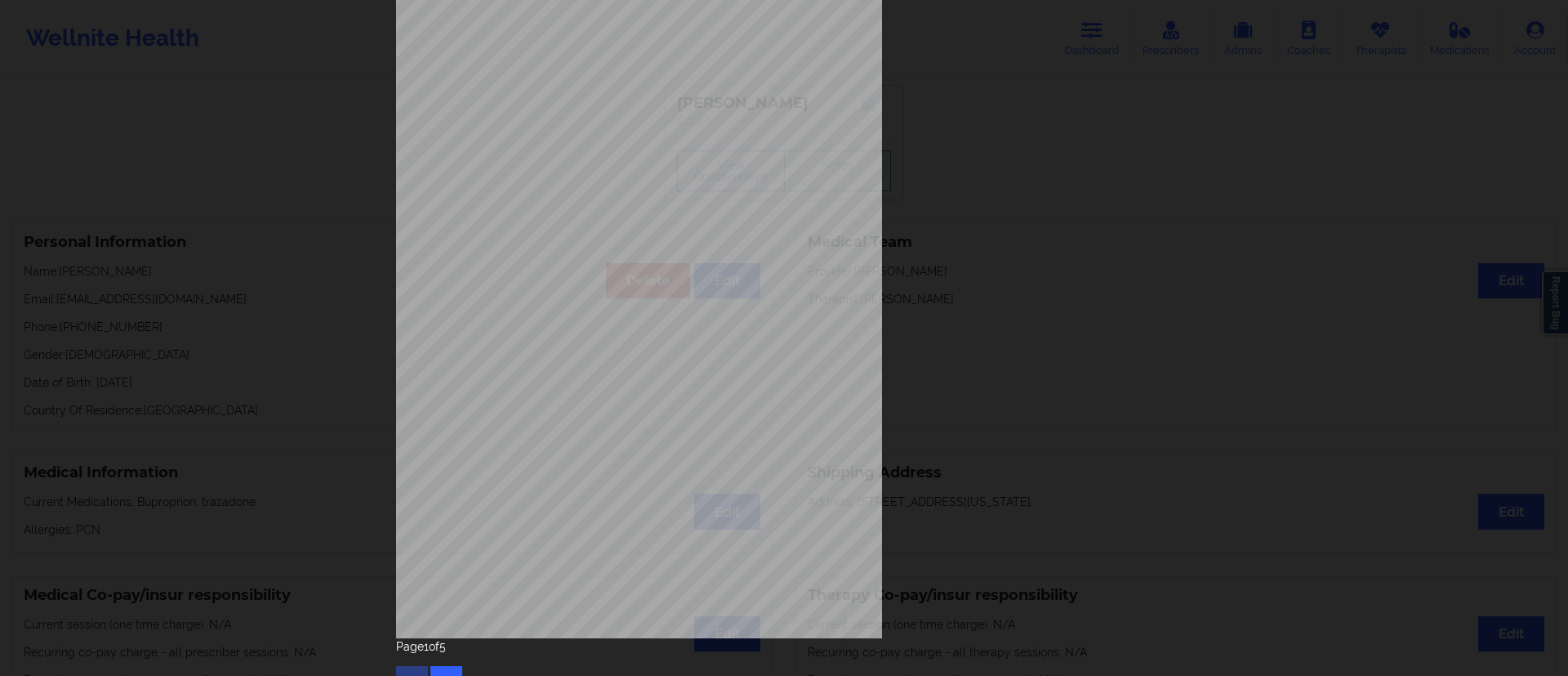
scroll to position [103, 0]
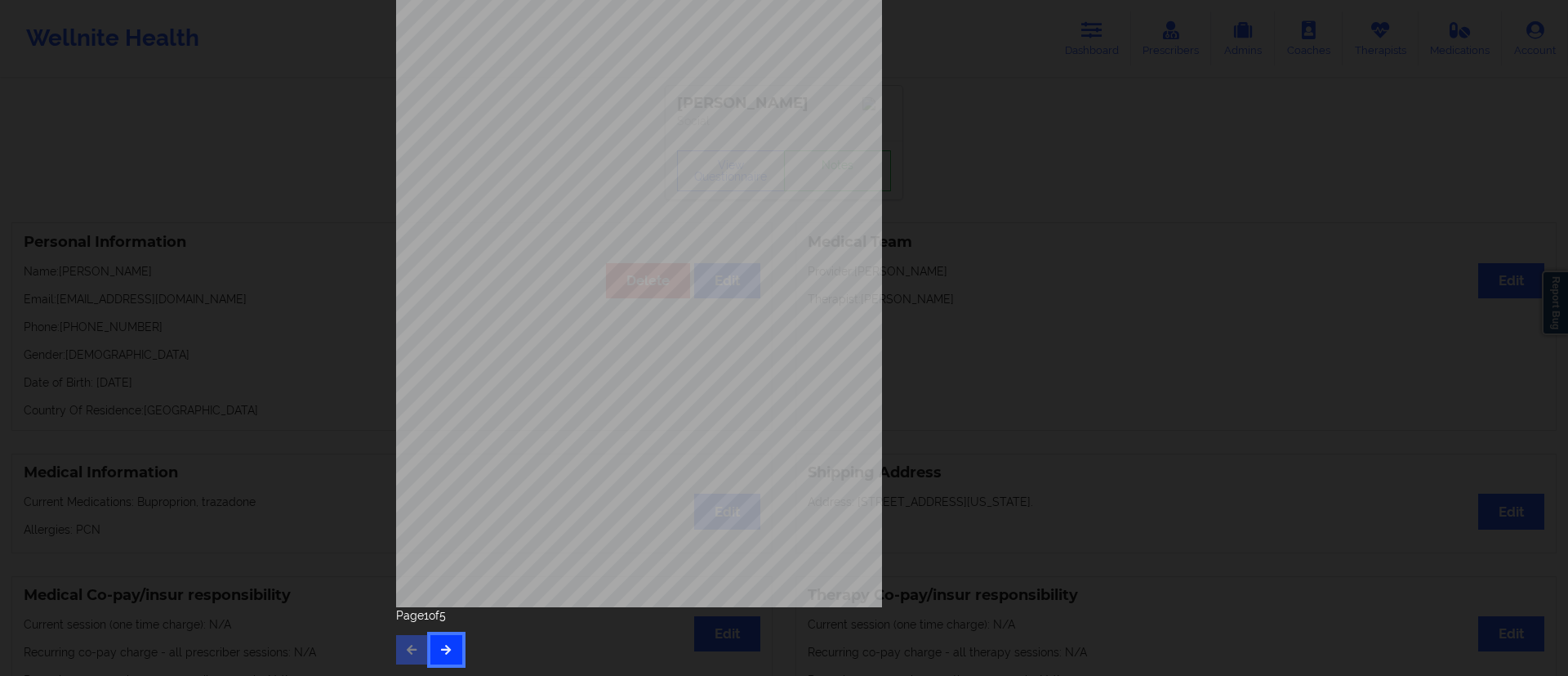
click at [434, 658] on button "button" at bounding box center [447, 649] width 31 height 30
click at [440, 644] on icon "button" at bounding box center [447, 648] width 14 height 10
click at [448, 642] on button "button" at bounding box center [447, 649] width 31 height 30
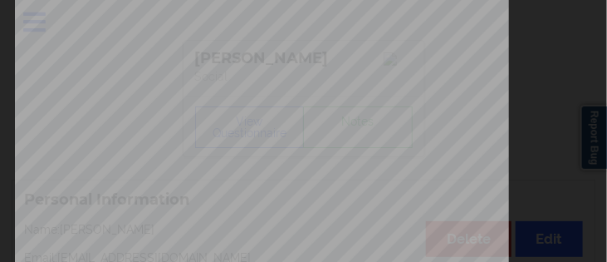
scroll to position [530, 0]
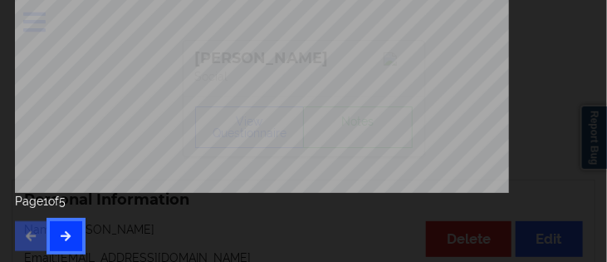
click at [67, 240] on icon "button" at bounding box center [66, 235] width 14 height 10
click at [76, 238] on button "button" at bounding box center [66, 236] width 32 height 30
click at [71, 237] on icon "button" at bounding box center [66, 235] width 14 height 10
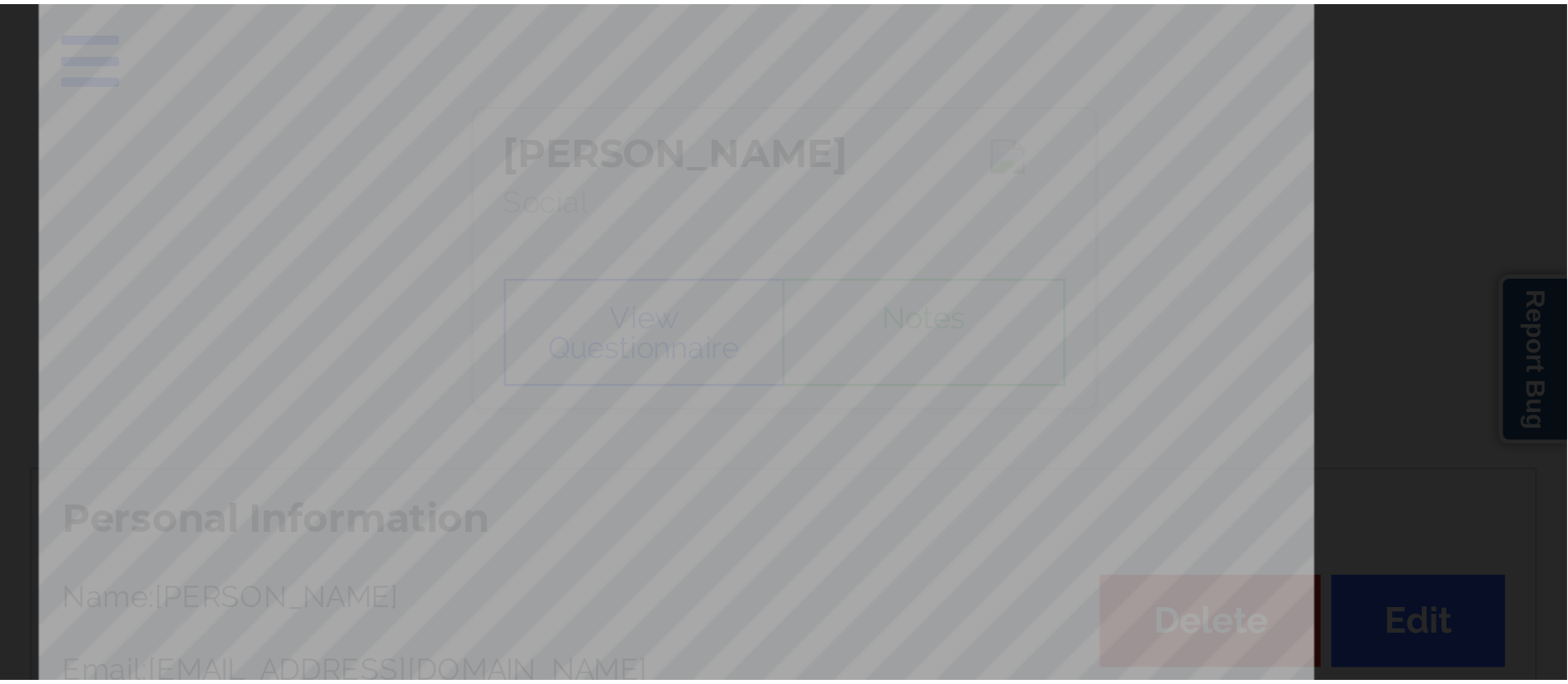
scroll to position [0, 0]
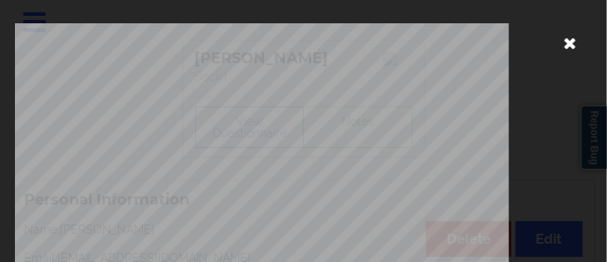
click at [560, 42] on icon at bounding box center [570, 42] width 27 height 27
